Goal: Information Seeking & Learning: Learn about a topic

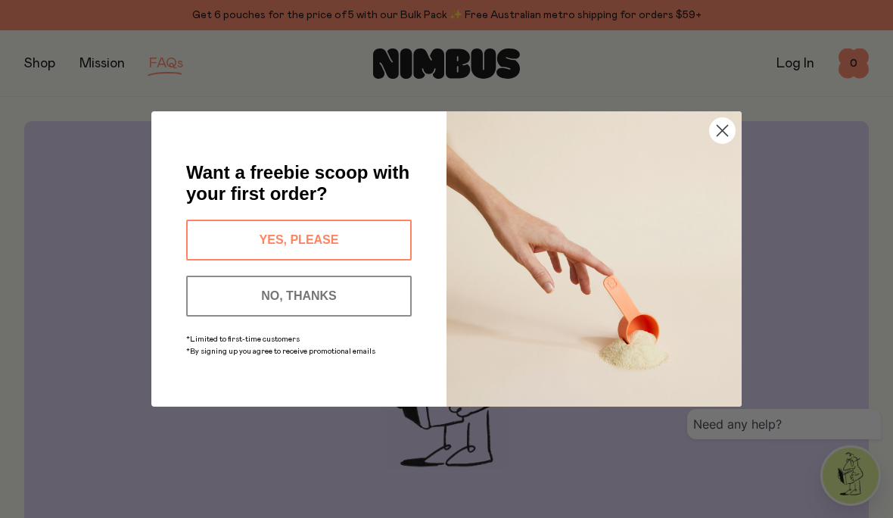
click at [720, 167] on img "POPUP Form" at bounding box center [594, 258] width 295 height 295
click at [726, 167] on img "POPUP Form" at bounding box center [594, 258] width 295 height 295
click at [397, 328] on div "*Limited to first-time customers *By signing up you agree to receive promotiona…" at bounding box center [299, 343] width 235 height 39
click at [721, 160] on img "POPUP Form" at bounding box center [594, 258] width 295 height 295
click at [717, 170] on img "POPUP Form" at bounding box center [594, 258] width 295 height 295
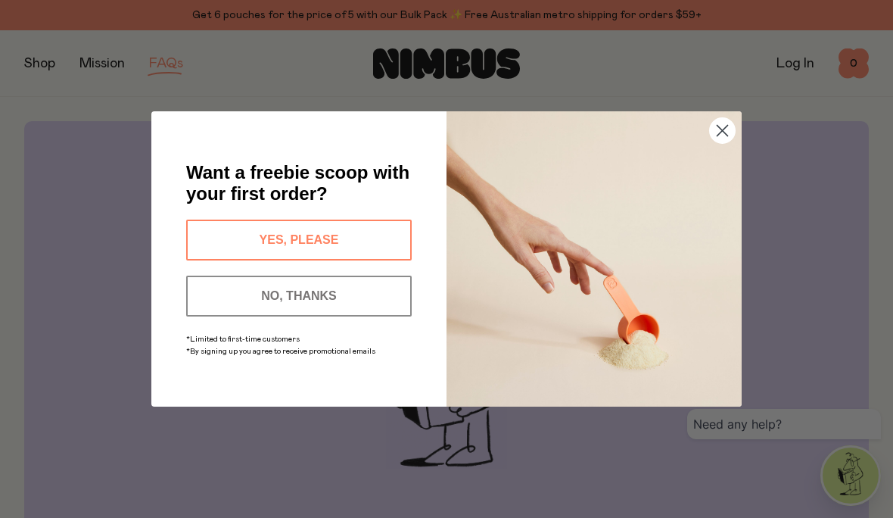
click at [736, 165] on img "POPUP Form" at bounding box center [594, 258] width 295 height 295
click at [323, 314] on button "NO, THANKS" at bounding box center [299, 295] width 226 height 41
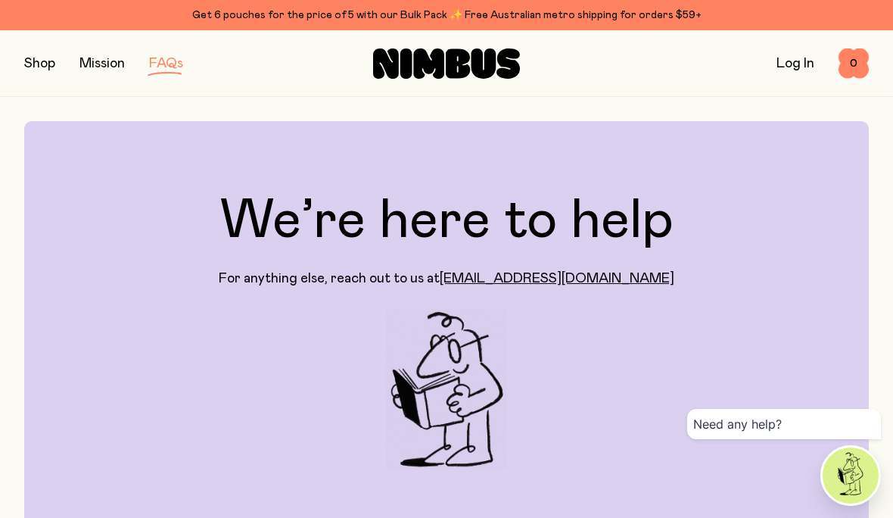
click at [328, 319] on button "NO, THANKS" at bounding box center [299, 331] width 226 height 41
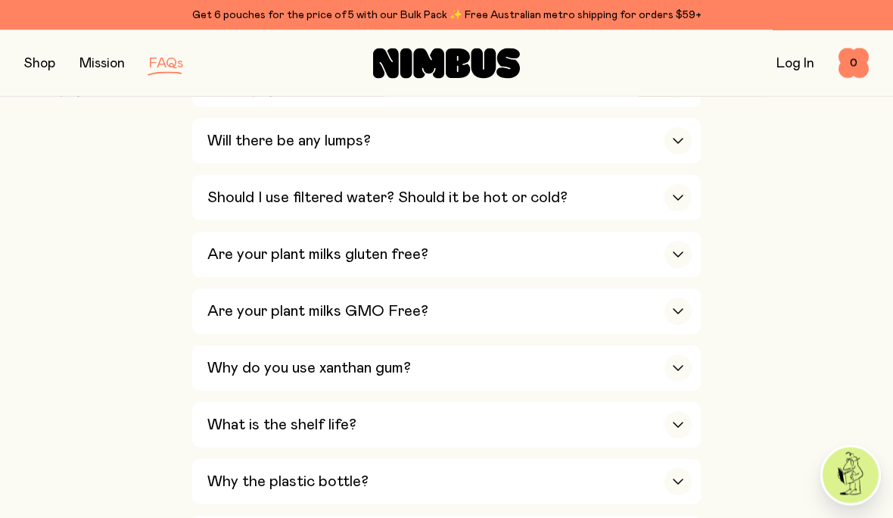
scroll to position [966, 0]
click at [672, 184] on div "button" at bounding box center [677, 197] width 27 height 27
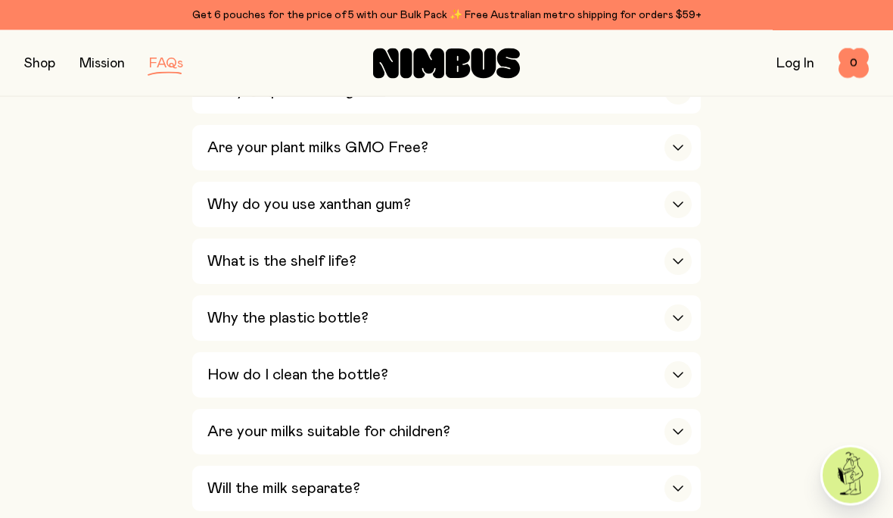
scroll to position [1175, 0]
click at [676, 247] on div "button" at bounding box center [677, 260] width 27 height 27
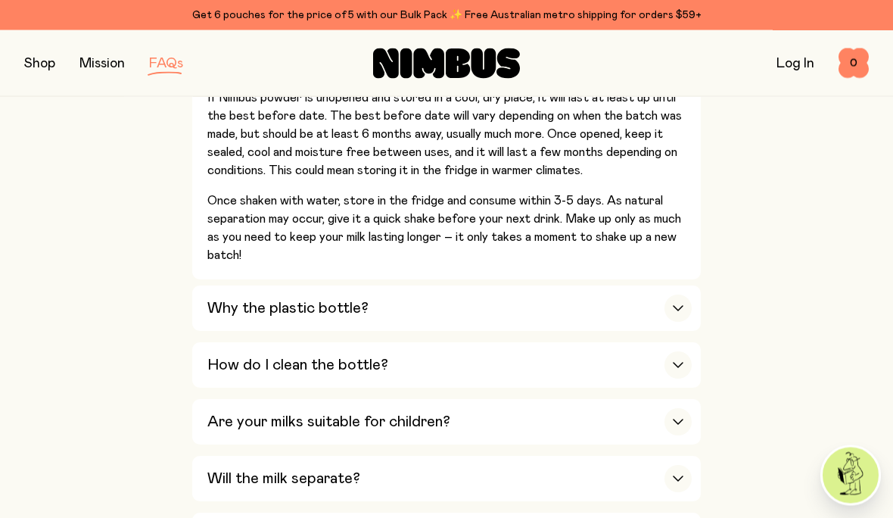
scroll to position [1324, 0]
click at [683, 294] on div "button" at bounding box center [677, 307] width 27 height 27
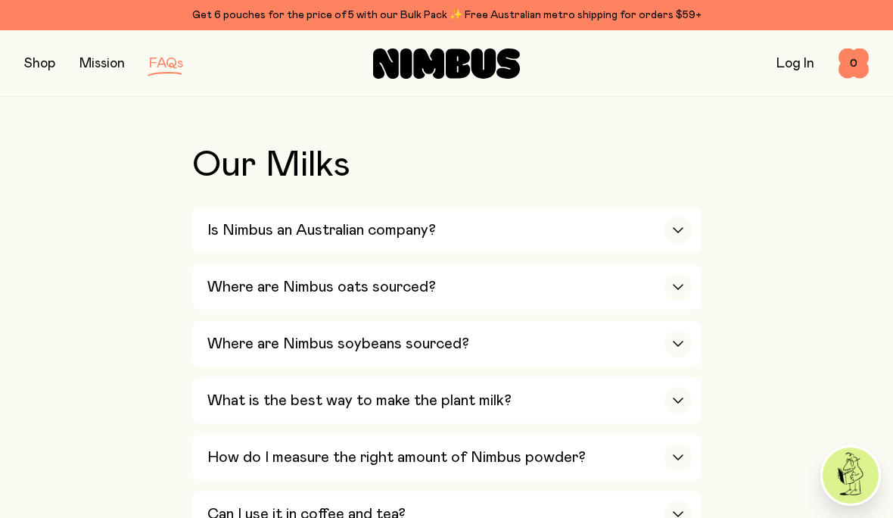
scroll to position [460, 0]
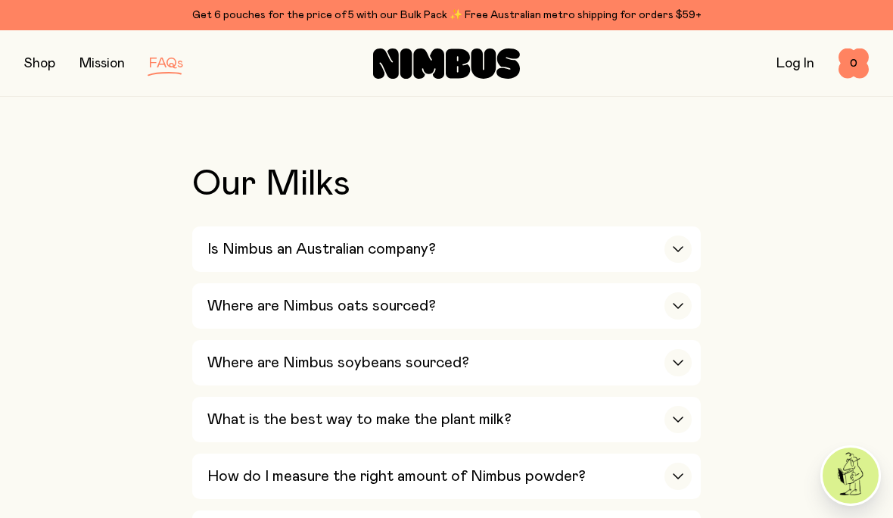
click at [667, 300] on div "button" at bounding box center [677, 305] width 27 height 27
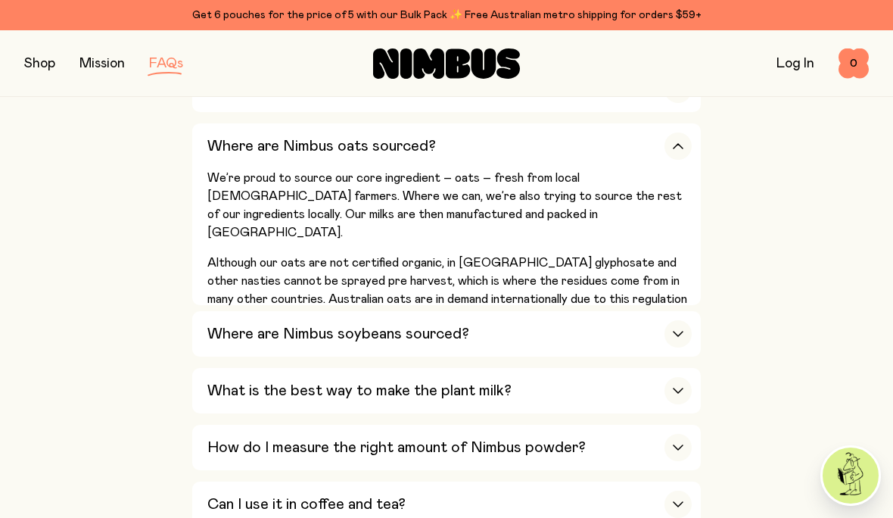
scroll to position [630, 0]
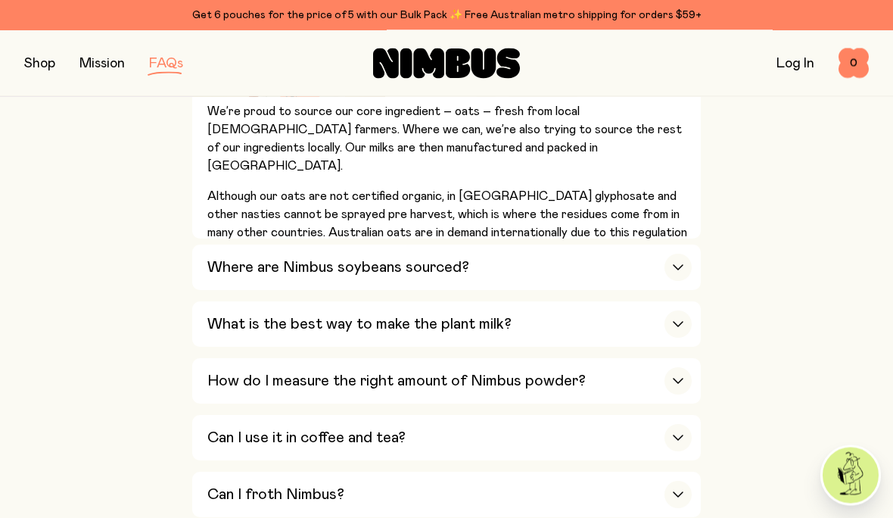
click at [661, 265] on div "Where are Nimbus soybeans sourced?" at bounding box center [449, 267] width 484 height 45
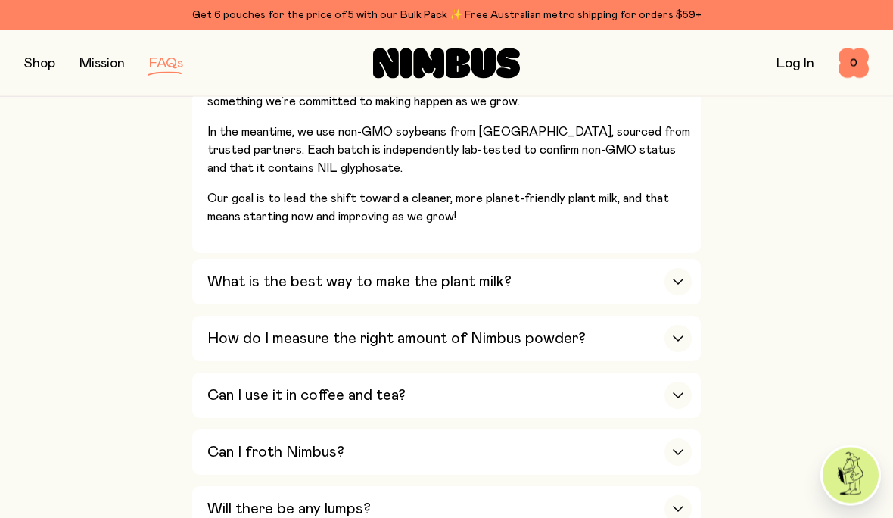
scroll to position [811, 0]
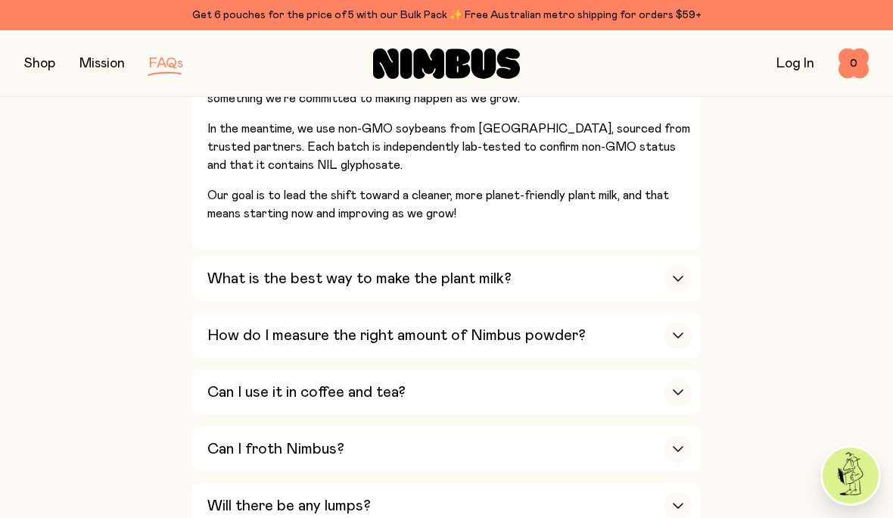
click at [666, 265] on div "button" at bounding box center [677, 278] width 27 height 27
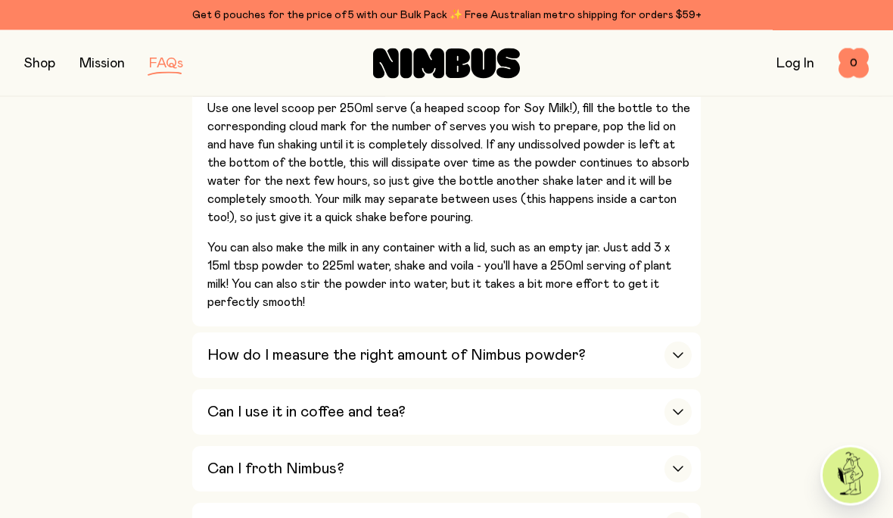
scroll to position [854, 0]
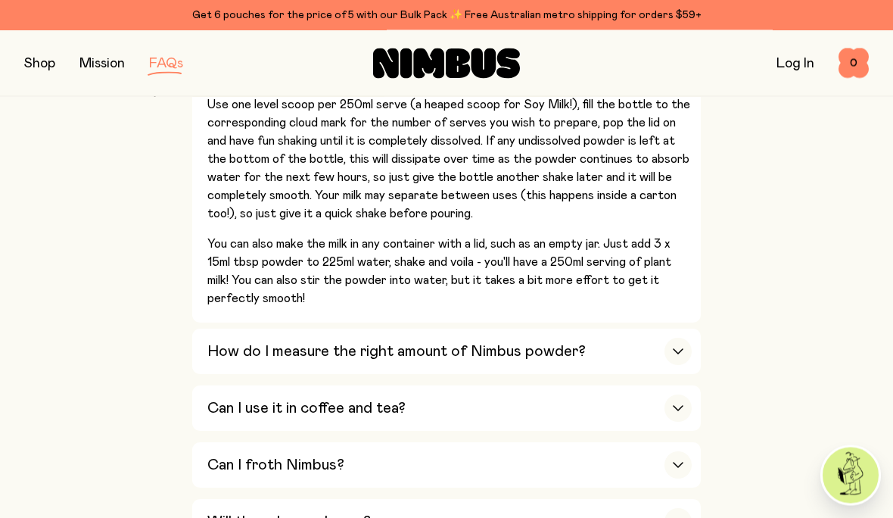
click at [680, 338] on div "button" at bounding box center [677, 351] width 27 height 27
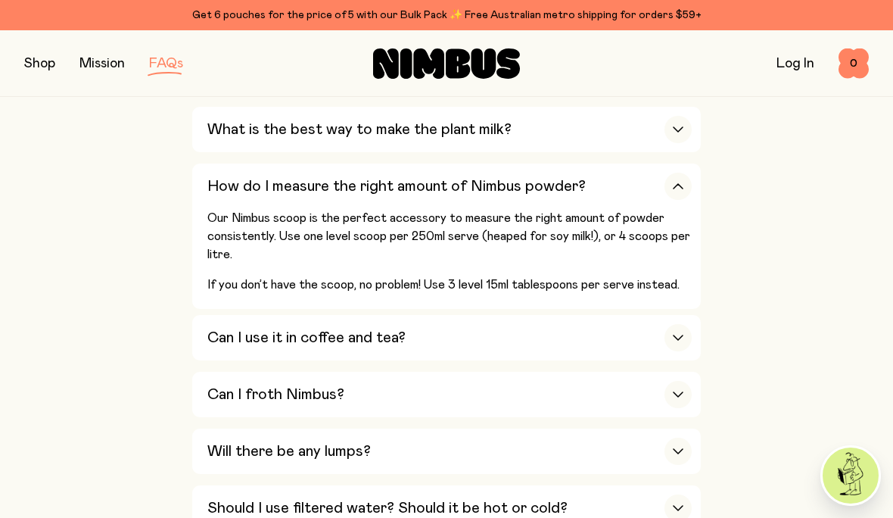
scroll to position [723, 0]
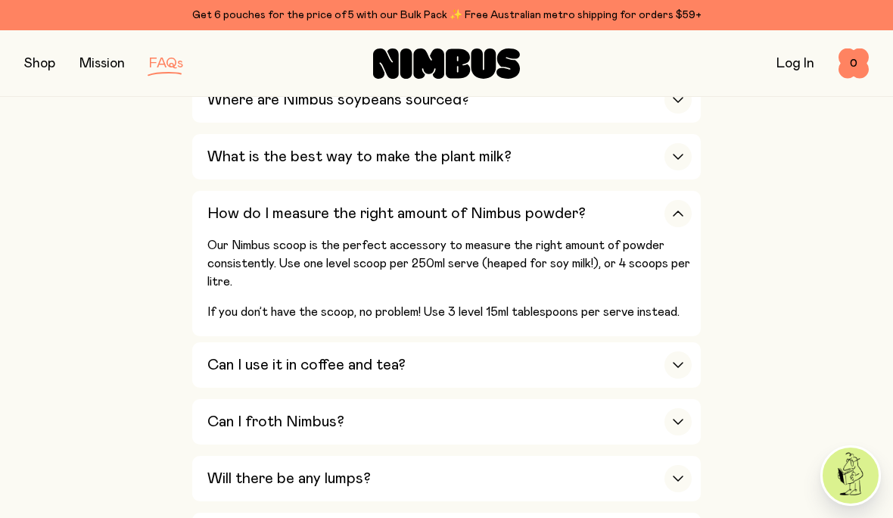
click at [683, 363] on icon "button" at bounding box center [678, 365] width 9 height 5
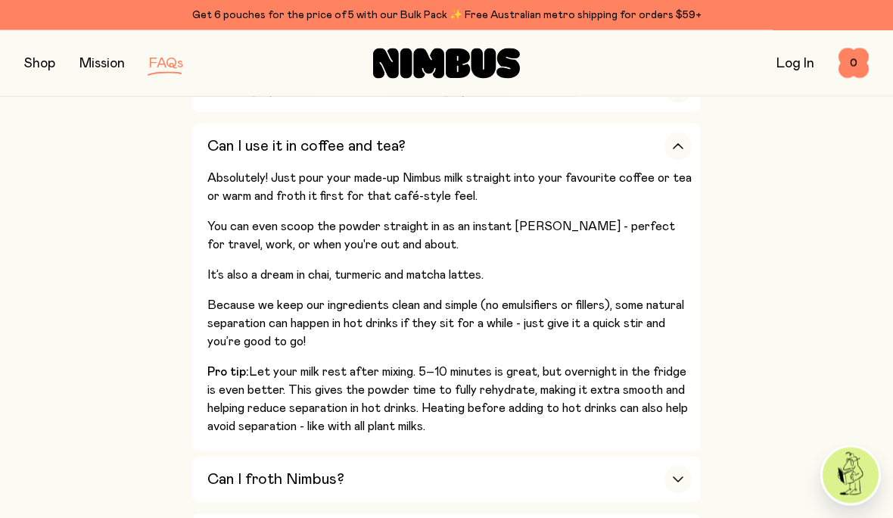
scroll to position [846, 0]
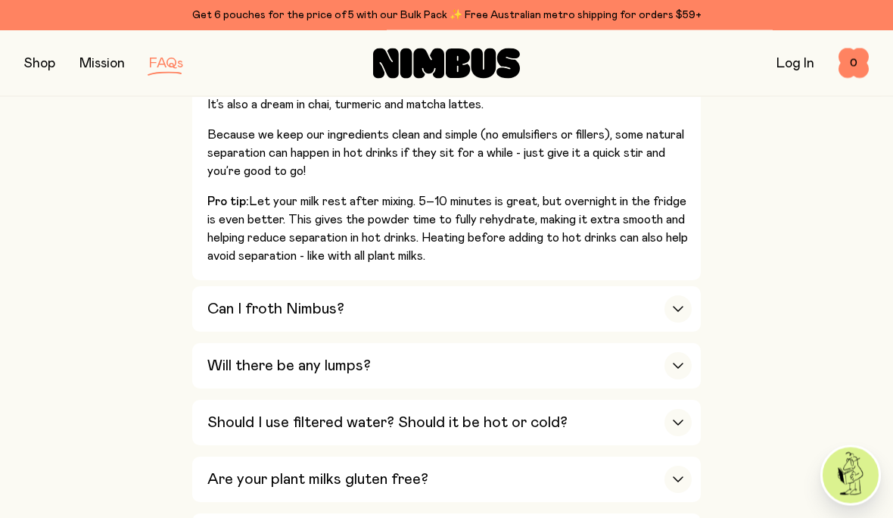
click at [672, 296] on div "button" at bounding box center [677, 309] width 27 height 27
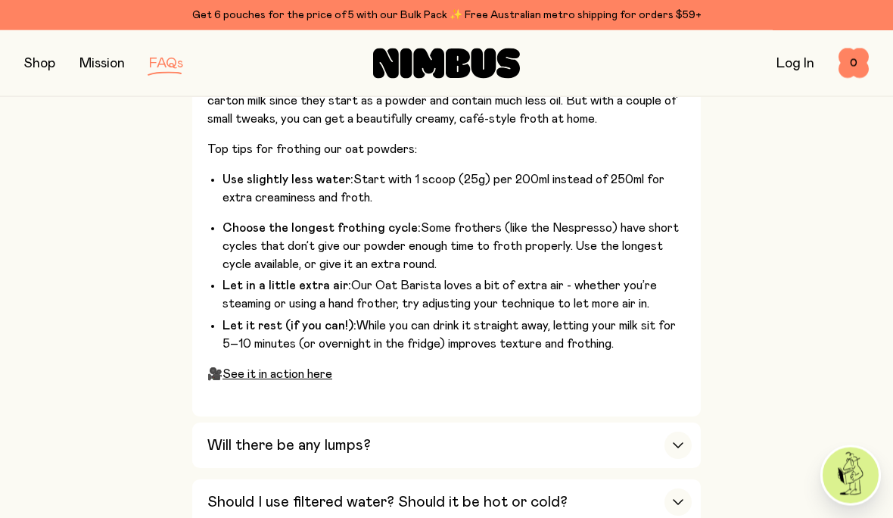
scroll to position [1078, 0]
click at [300, 368] on link "See it in action here" at bounding box center [277, 374] width 110 height 12
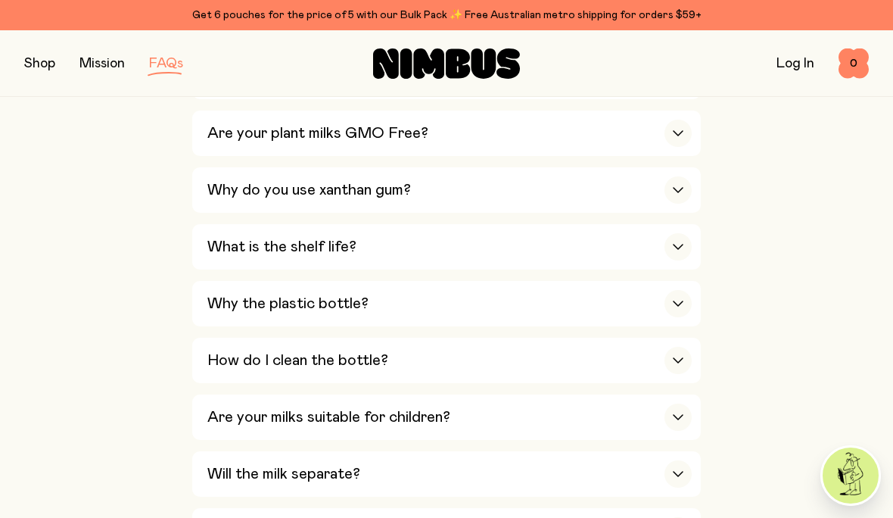
scroll to position [1166, 0]
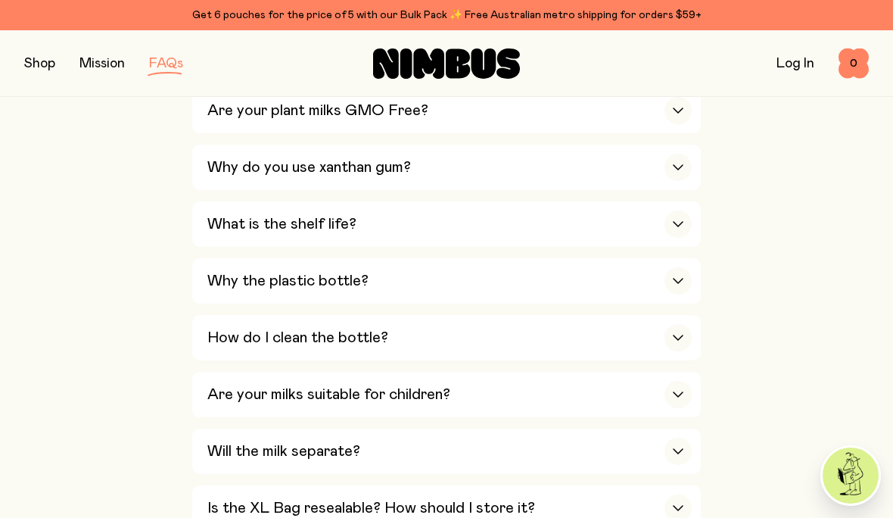
click at [677, 154] on div "button" at bounding box center [677, 167] width 27 height 27
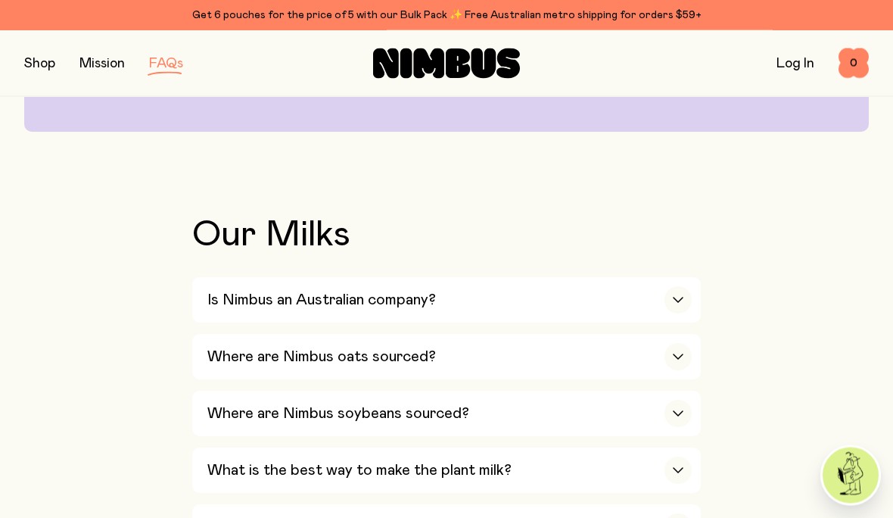
scroll to position [0, 0]
